Goal: Transaction & Acquisition: Download file/media

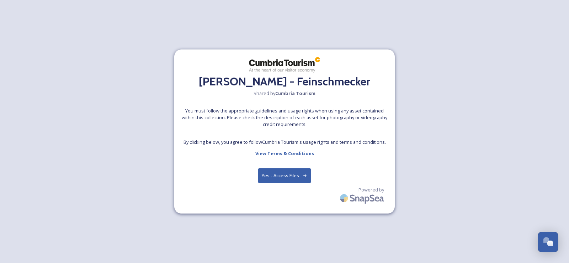
click at [285, 175] on button "Yes - Access Files" at bounding box center [284, 175] width 53 height 15
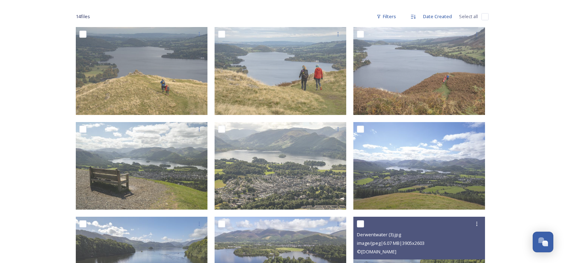
scroll to position [93, 0]
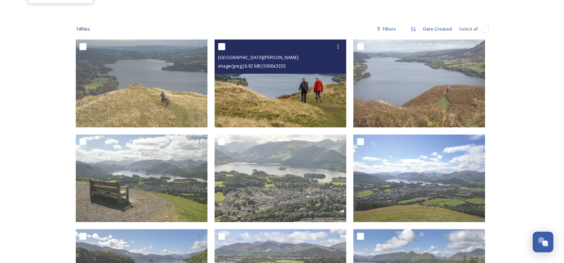
click at [220, 46] on input "checkbox" at bounding box center [221, 46] width 7 height 7
checkbox input "true"
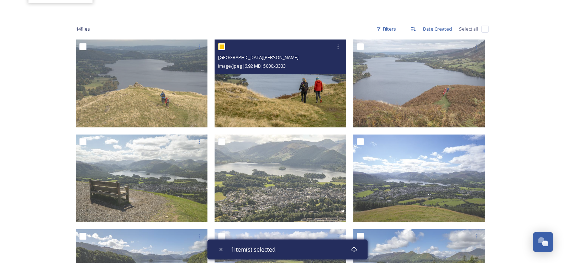
click at [275, 86] on img at bounding box center [281, 83] width 132 height 88
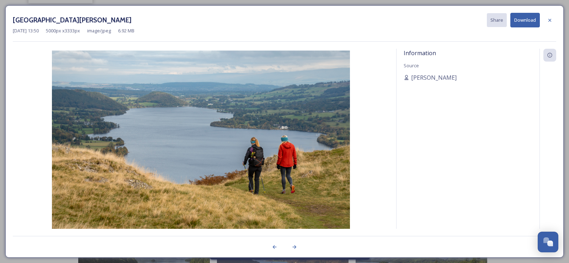
click at [522, 19] on button "Download" at bounding box center [525, 20] width 30 height 15
click at [549, 20] on icon at bounding box center [550, 20] width 6 height 6
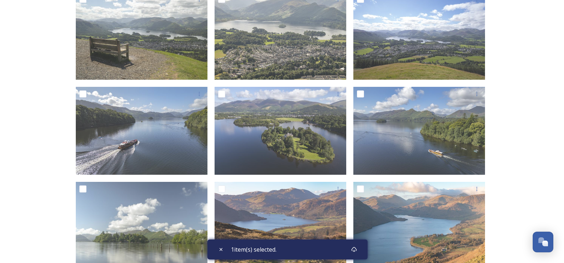
scroll to position [271, 0]
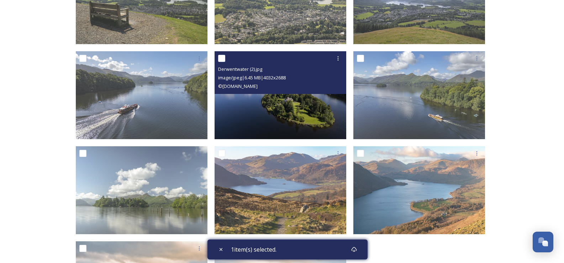
click at [251, 101] on img at bounding box center [281, 95] width 132 height 88
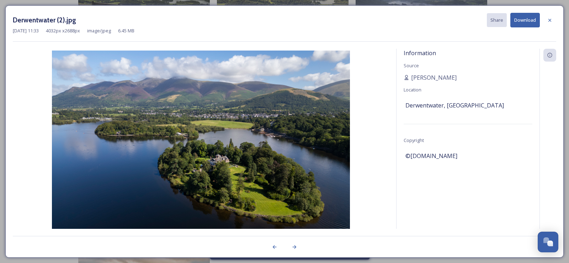
click at [524, 20] on button "Download" at bounding box center [525, 20] width 30 height 15
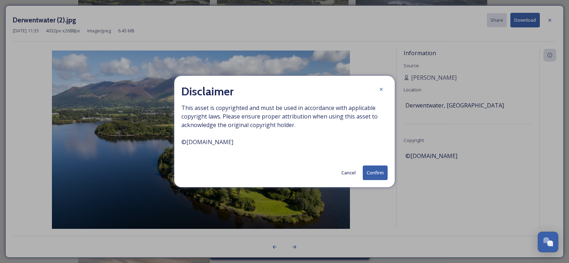
click at [373, 172] on button "Confirm" at bounding box center [375, 172] width 25 height 15
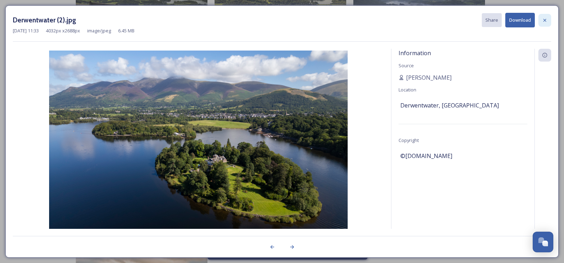
click at [544, 20] on icon at bounding box center [545, 20] width 6 height 6
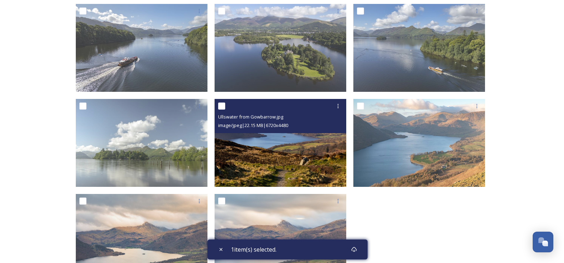
scroll to position [342, 0]
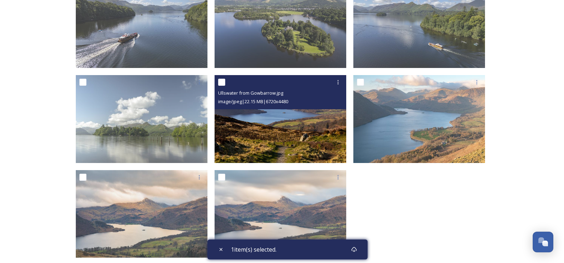
click at [261, 123] on img at bounding box center [281, 119] width 132 height 88
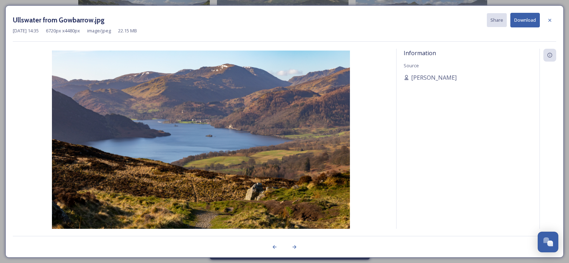
click at [523, 20] on button "Download" at bounding box center [525, 20] width 30 height 15
click at [550, 20] on icon at bounding box center [550, 19] width 3 height 3
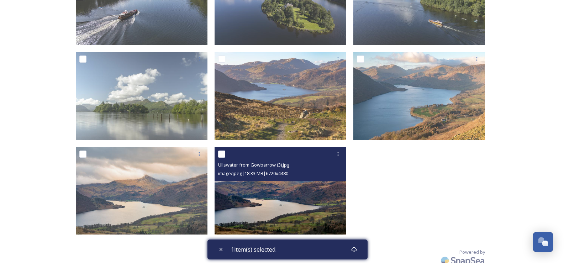
scroll to position [377, 0]
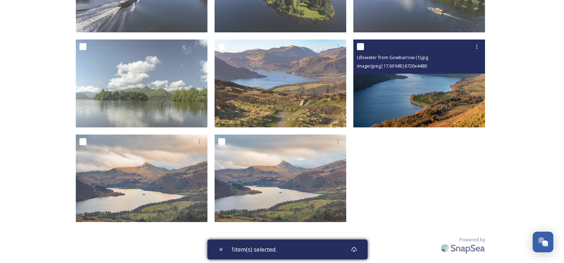
click at [413, 90] on img at bounding box center [419, 83] width 132 height 88
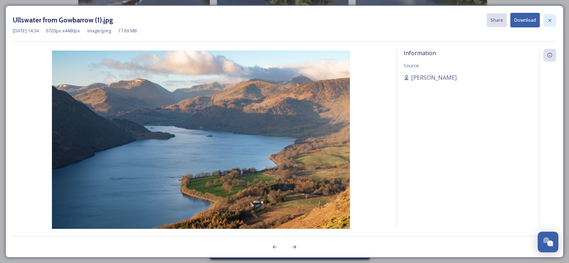
click at [550, 21] on icon at bounding box center [550, 20] width 6 height 6
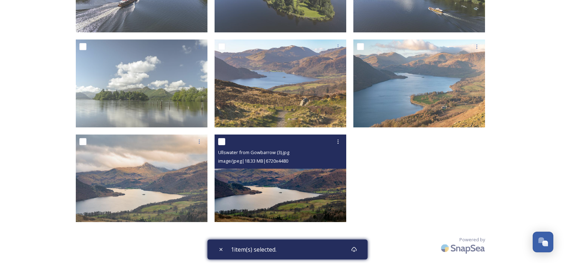
click at [286, 180] on img at bounding box center [281, 178] width 132 height 88
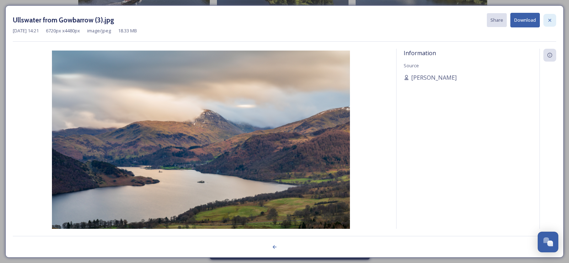
click at [549, 20] on icon at bounding box center [550, 19] width 3 height 3
